Goal: Task Accomplishment & Management: Manage account settings

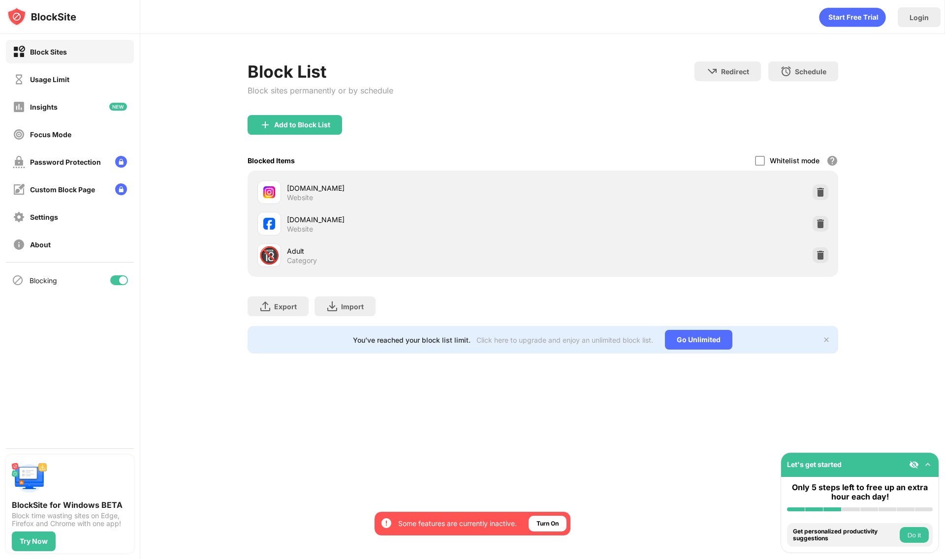
click at [116, 277] on div at bounding box center [119, 281] width 18 height 10
drag, startPoint x: 121, startPoint y: 279, endPoint x: 231, endPoint y: 270, distance: 111.1
click at [121, 279] on div at bounding box center [119, 281] width 18 height 10
